Goal: Check status: Check status

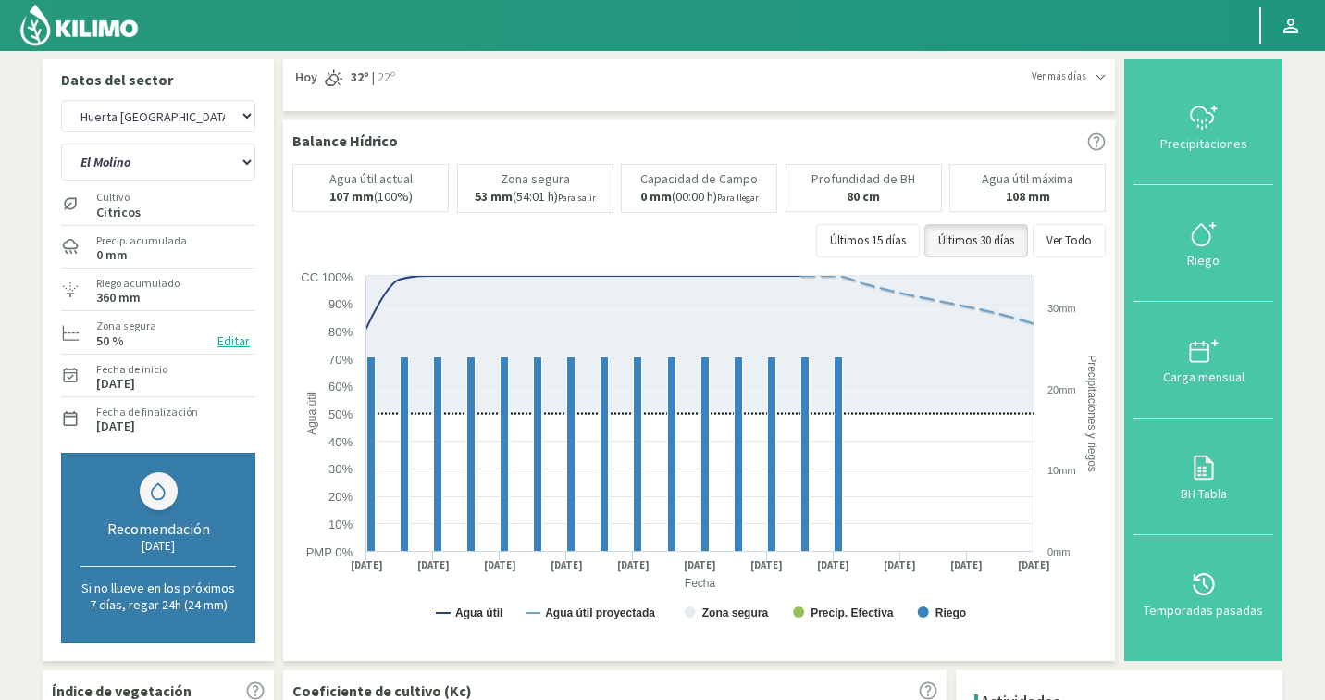
select select "1533: Object"
select select "87: Object"
select select "1877: Object"
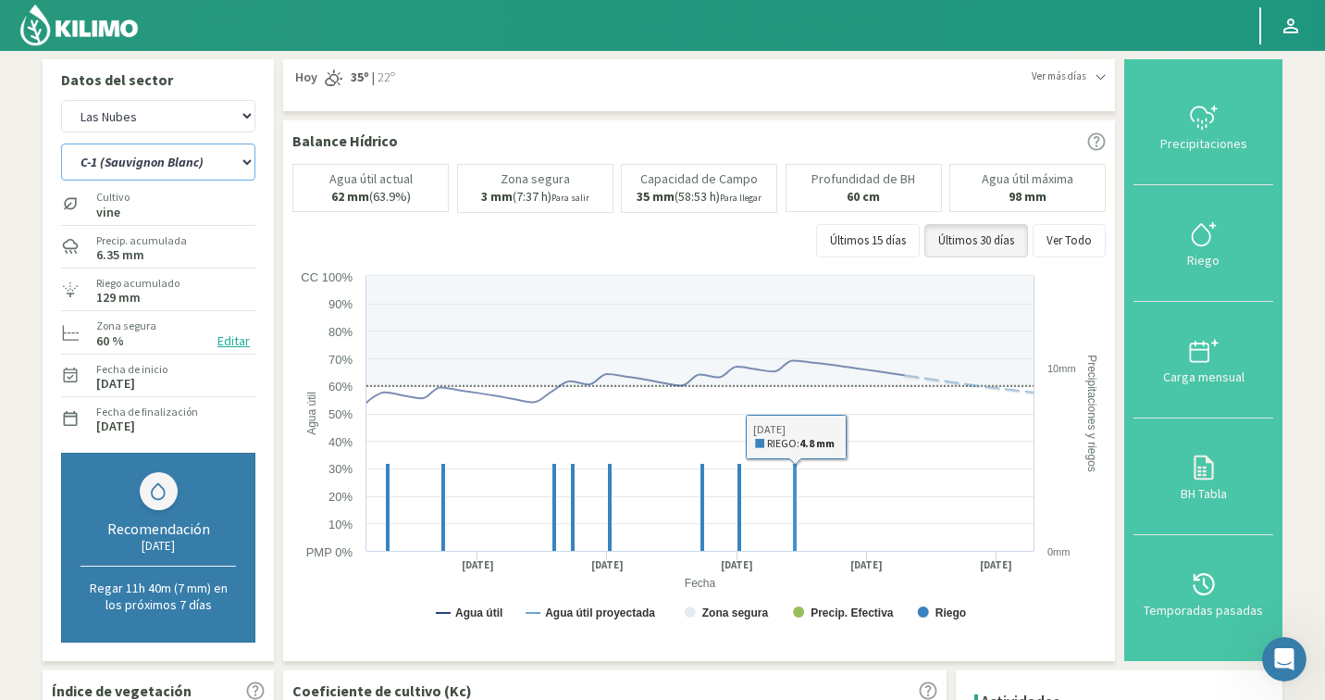
click at [112, 179] on select "C-1 (Sauvignon Blanc) C-2 (Sauvignon Blanc) C-3 (Sauvignon Blanc) C-5 (Chardonn…" at bounding box center [158, 161] width 194 height 37
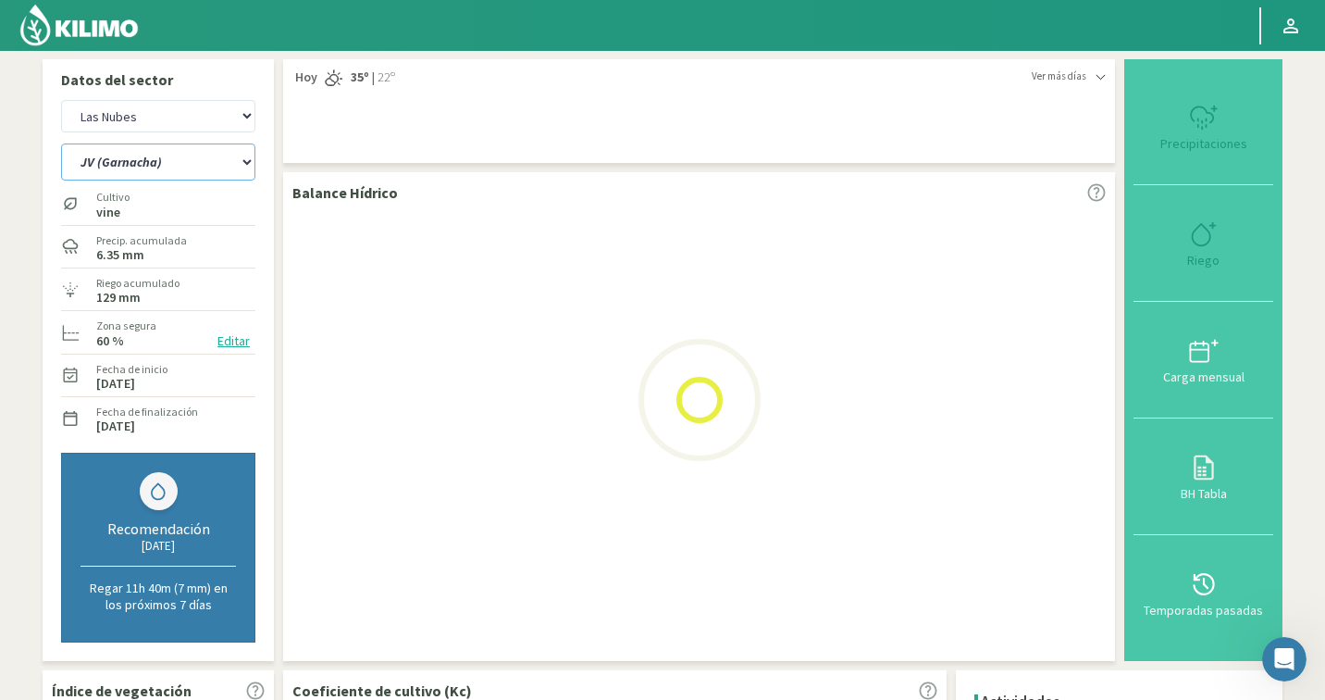
select select "90: Object"
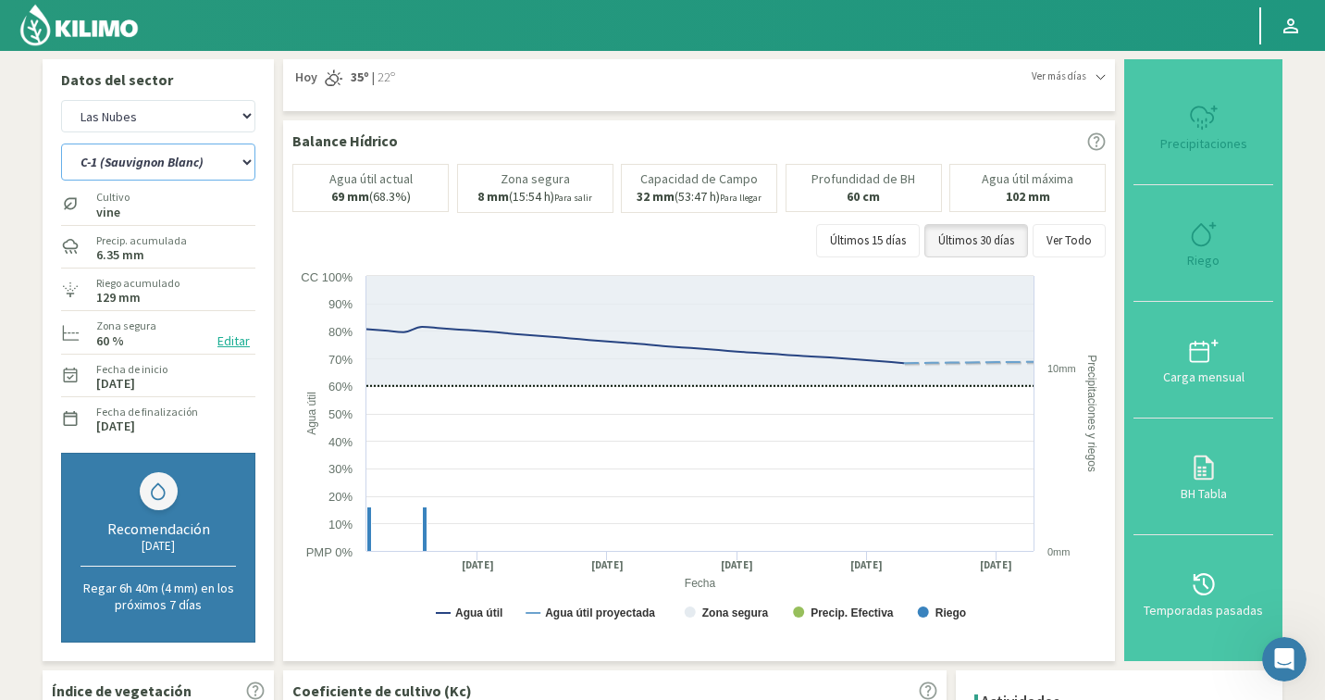
select select "2158: Object"
select select "142: Object"
